Goal: Use online tool/utility: Utilize a website feature to perform a specific function

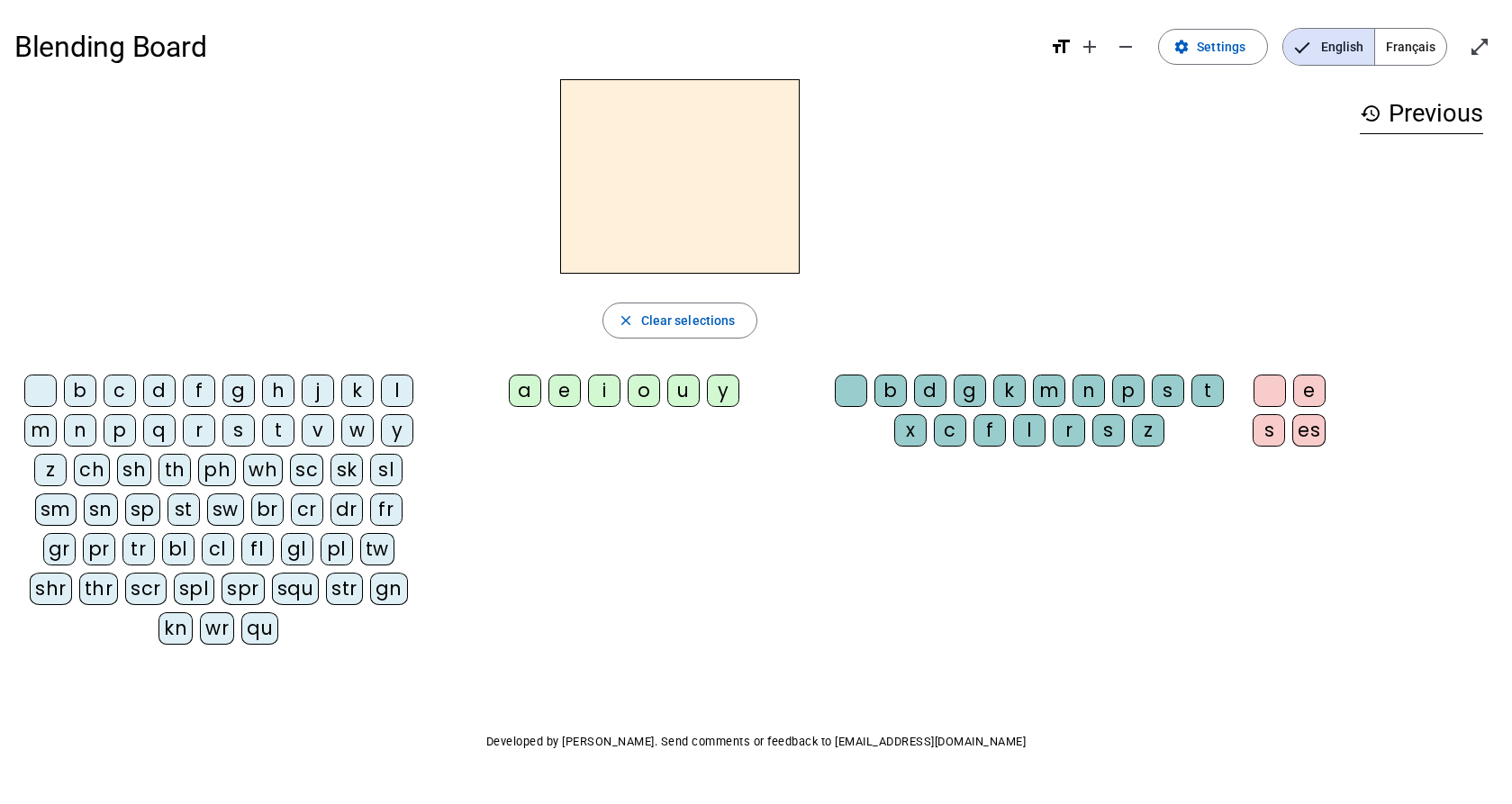
click at [284, 390] on div "h" at bounding box center [278, 391] width 33 height 33
click at [532, 388] on div "a" at bounding box center [525, 391] width 33 height 33
click at [1209, 381] on div "t" at bounding box center [1207, 391] width 33 height 33
click at [605, 389] on div "i" at bounding box center [604, 391] width 33 height 33
click at [689, 393] on div "u" at bounding box center [683, 391] width 33 height 33
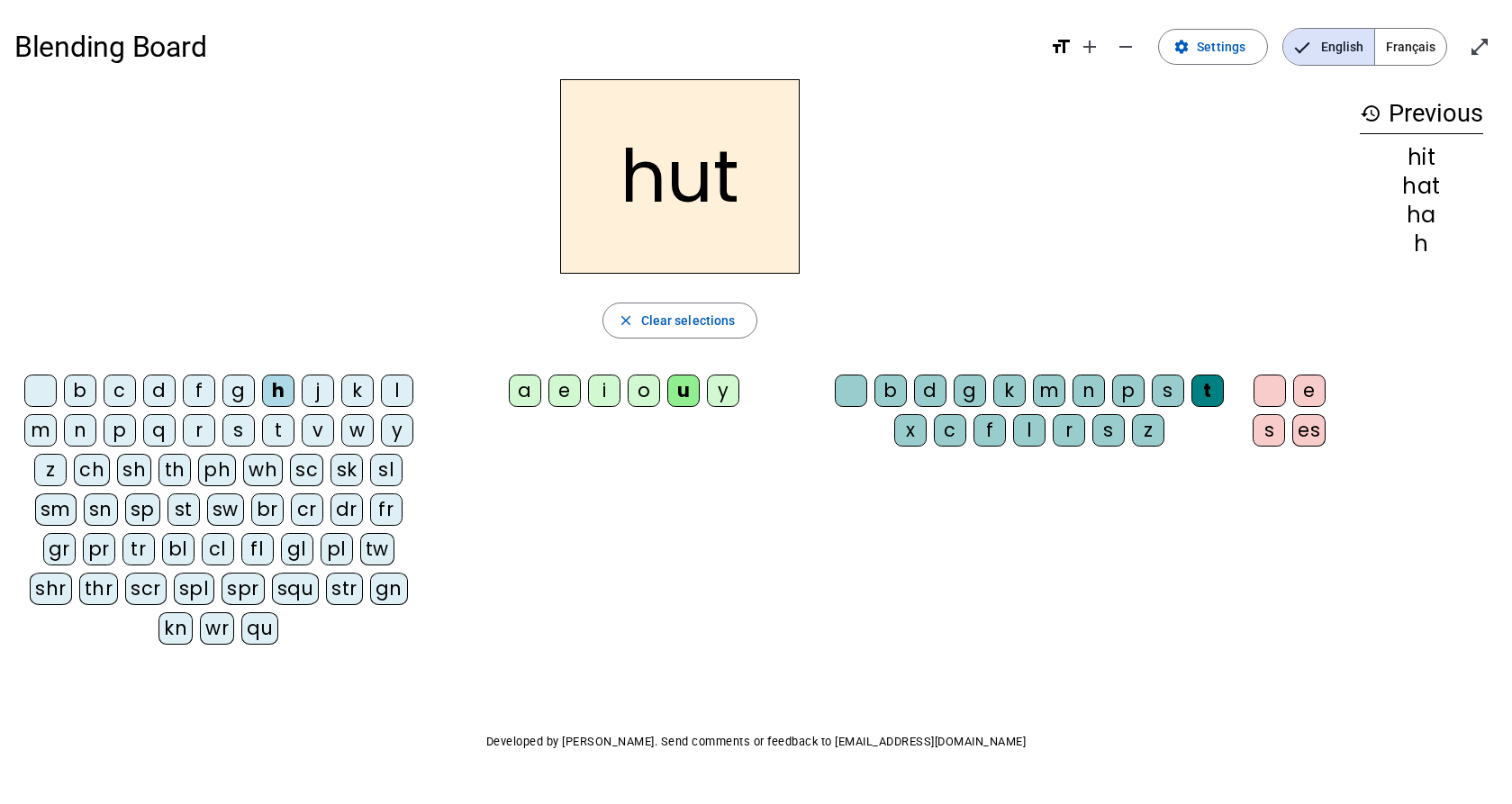
click at [636, 395] on div "o" at bounding box center [644, 391] width 33 height 33
click at [239, 391] on div "g" at bounding box center [238, 391] width 33 height 33
click at [564, 389] on div "e" at bounding box center [564, 391] width 33 height 33
click at [81, 429] on div "n" at bounding box center [80, 430] width 33 height 33
click at [642, 391] on div "o" at bounding box center [644, 391] width 33 height 33
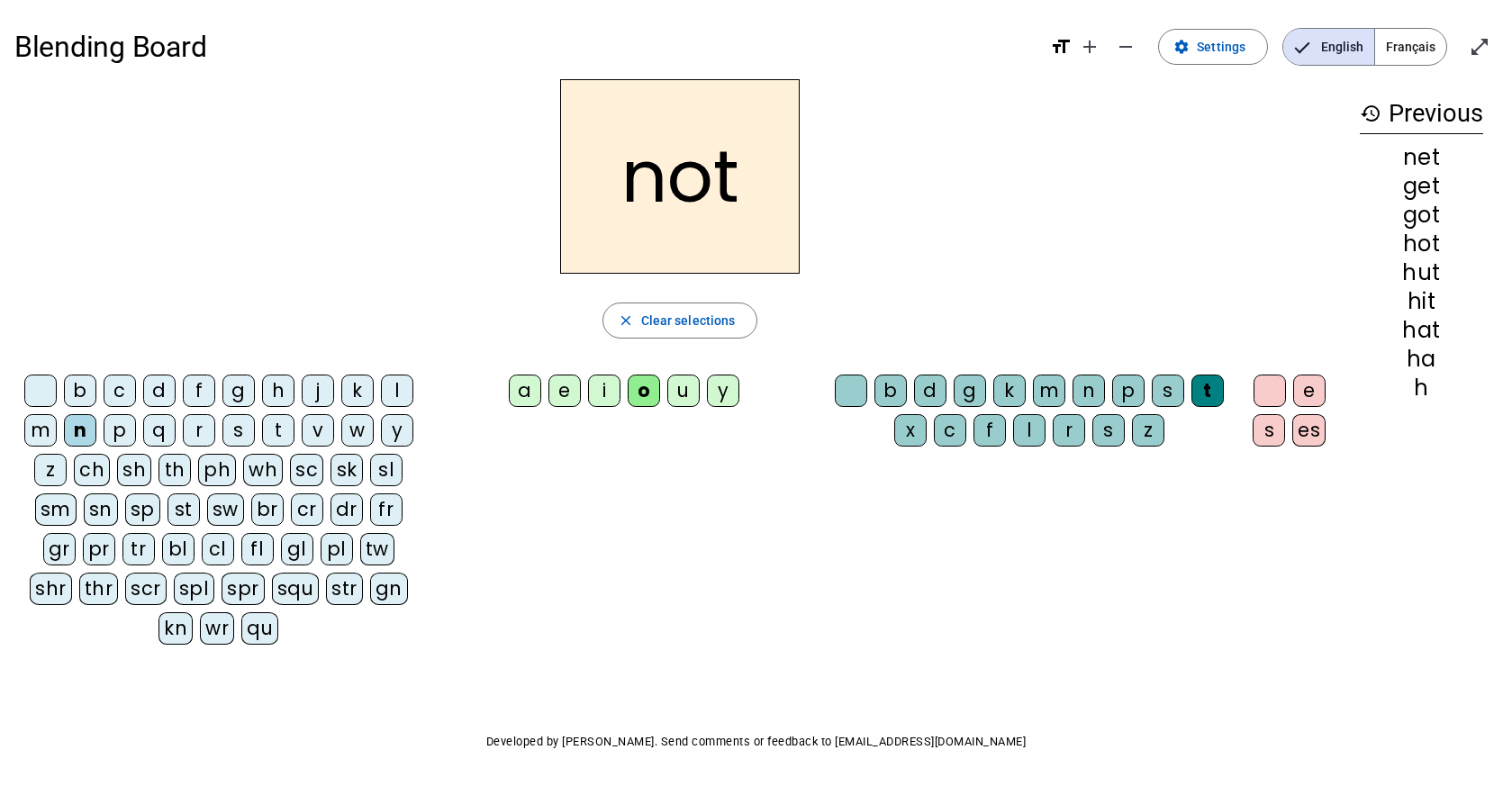
click at [282, 387] on div "h" at bounding box center [278, 391] width 33 height 33
click at [1130, 394] on div "p" at bounding box center [1129, 391] width 33 height 33
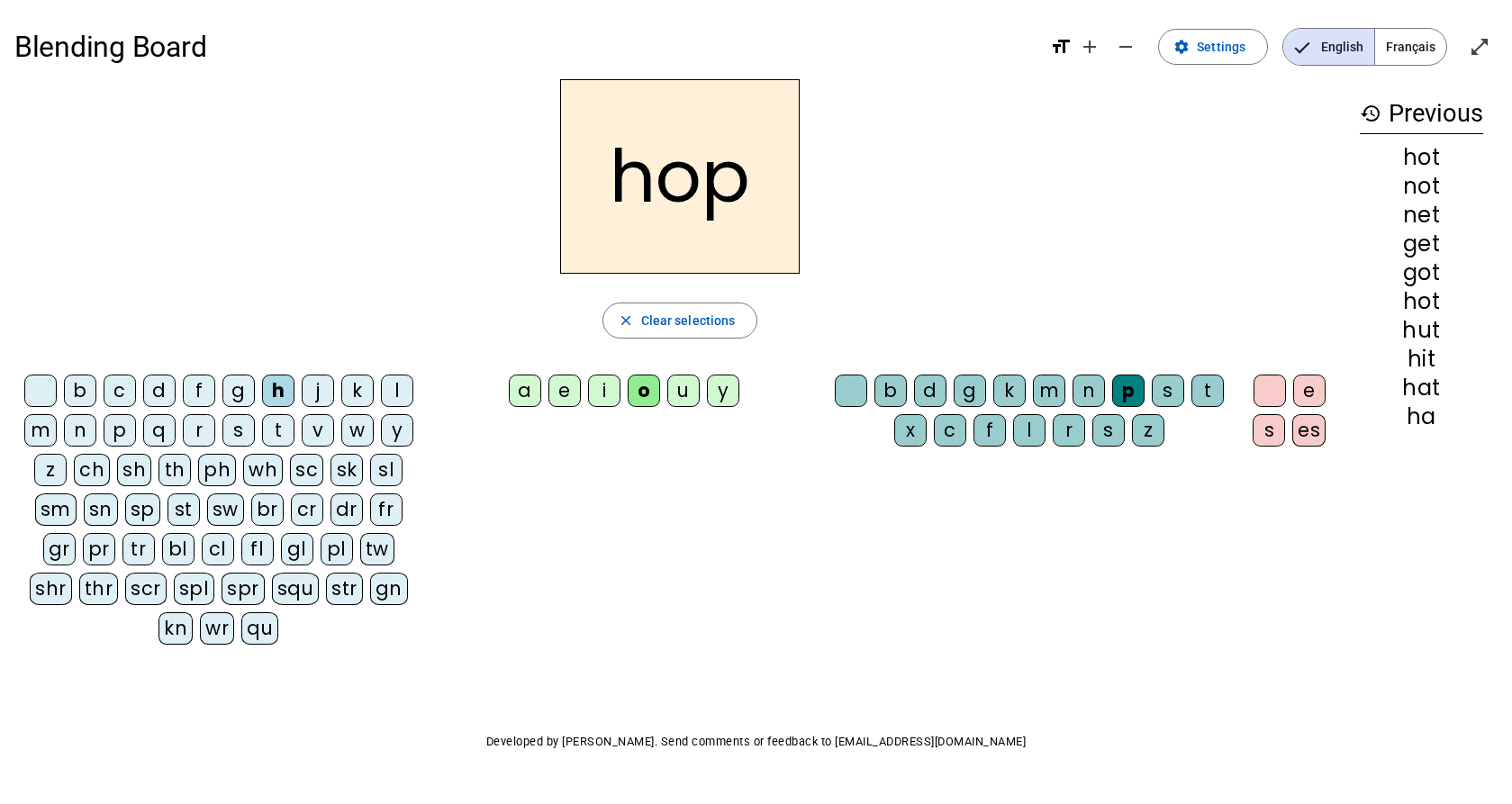
click at [609, 394] on div "i" at bounding box center [604, 391] width 33 height 33
click at [927, 391] on div "d" at bounding box center [930, 391] width 33 height 33
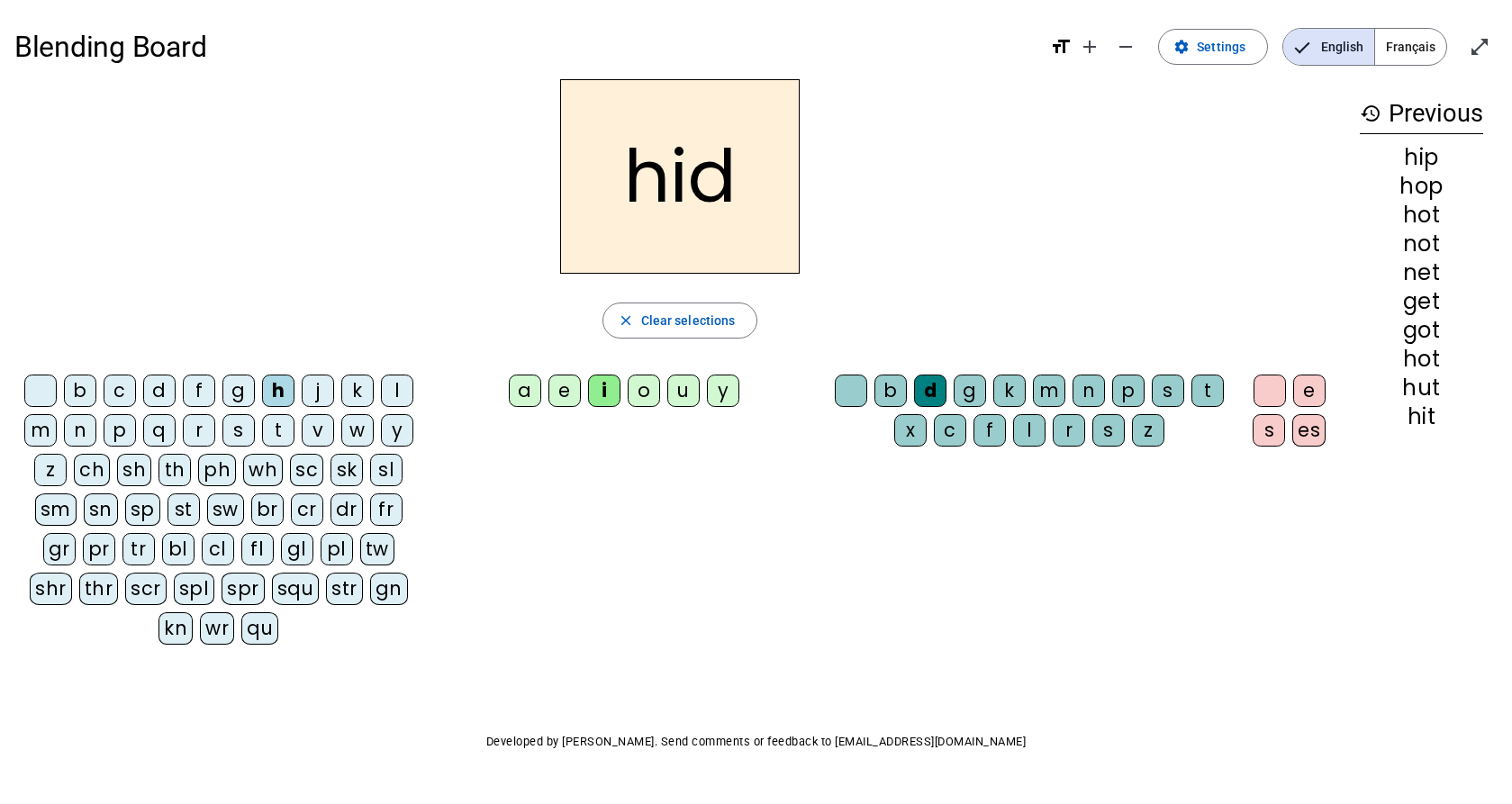
click at [1068, 391] on letter-bubble "m" at bounding box center [1053, 395] width 39 height 39
click at [683, 385] on div "u" at bounding box center [683, 391] width 33 height 33
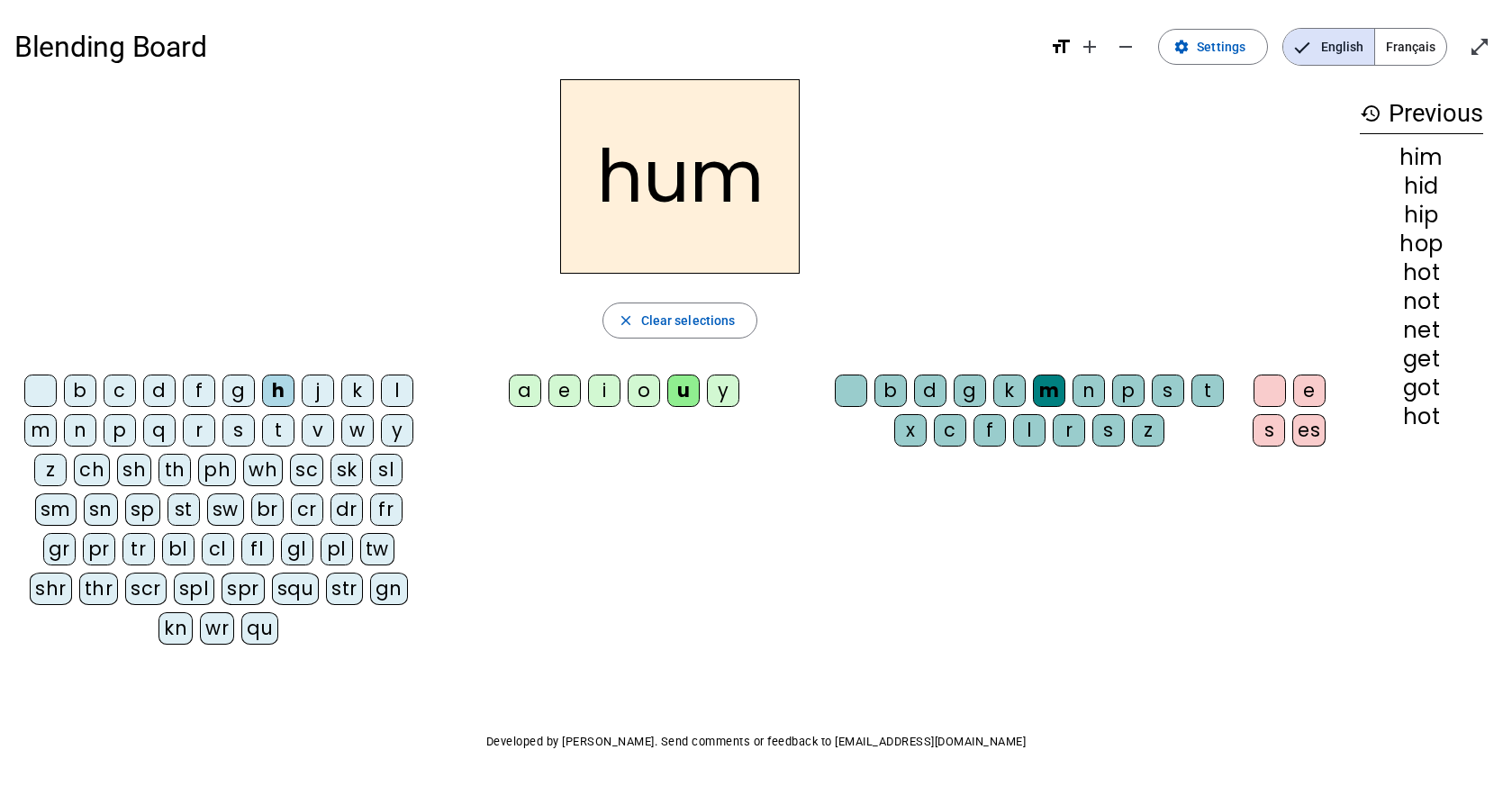
click at [979, 395] on div "g" at bounding box center [969, 391] width 33 height 33
click at [1257, 429] on div "s" at bounding box center [1268, 430] width 33 height 33
